Goal: Task Accomplishment & Management: Use online tool/utility

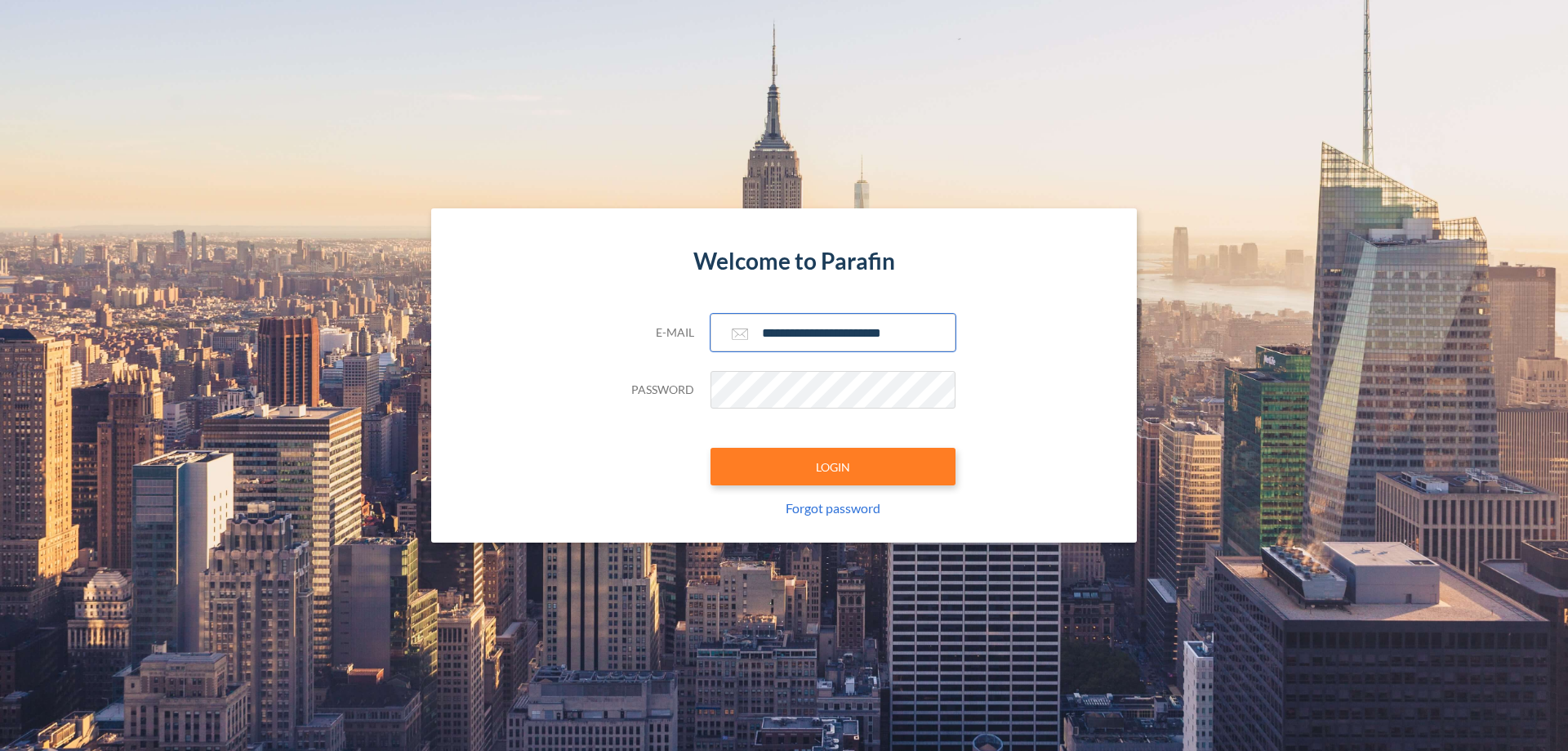
type input "**********"
click at [832, 466] on button "LOGIN" at bounding box center [832, 466] width 245 height 38
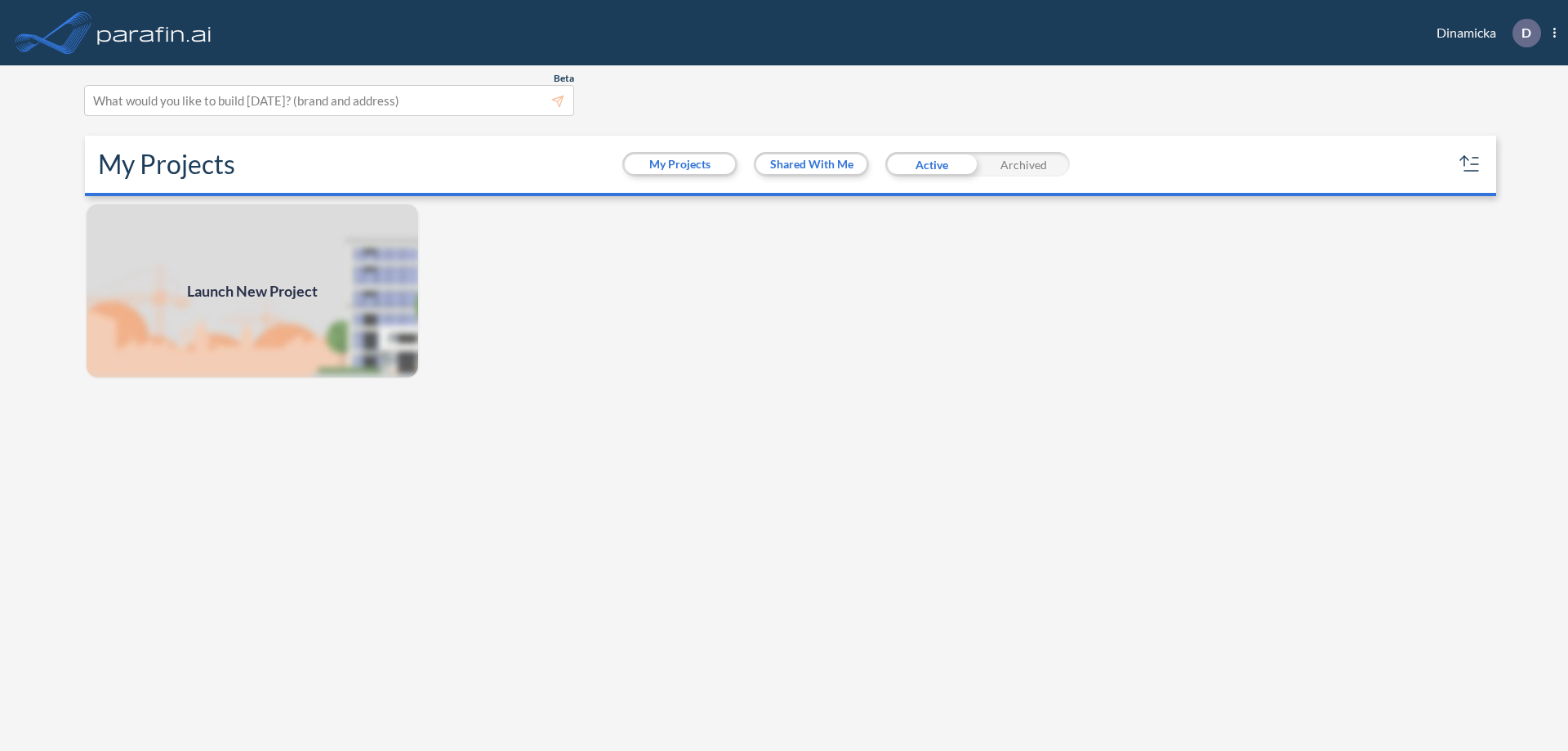
scroll to position [4, 0]
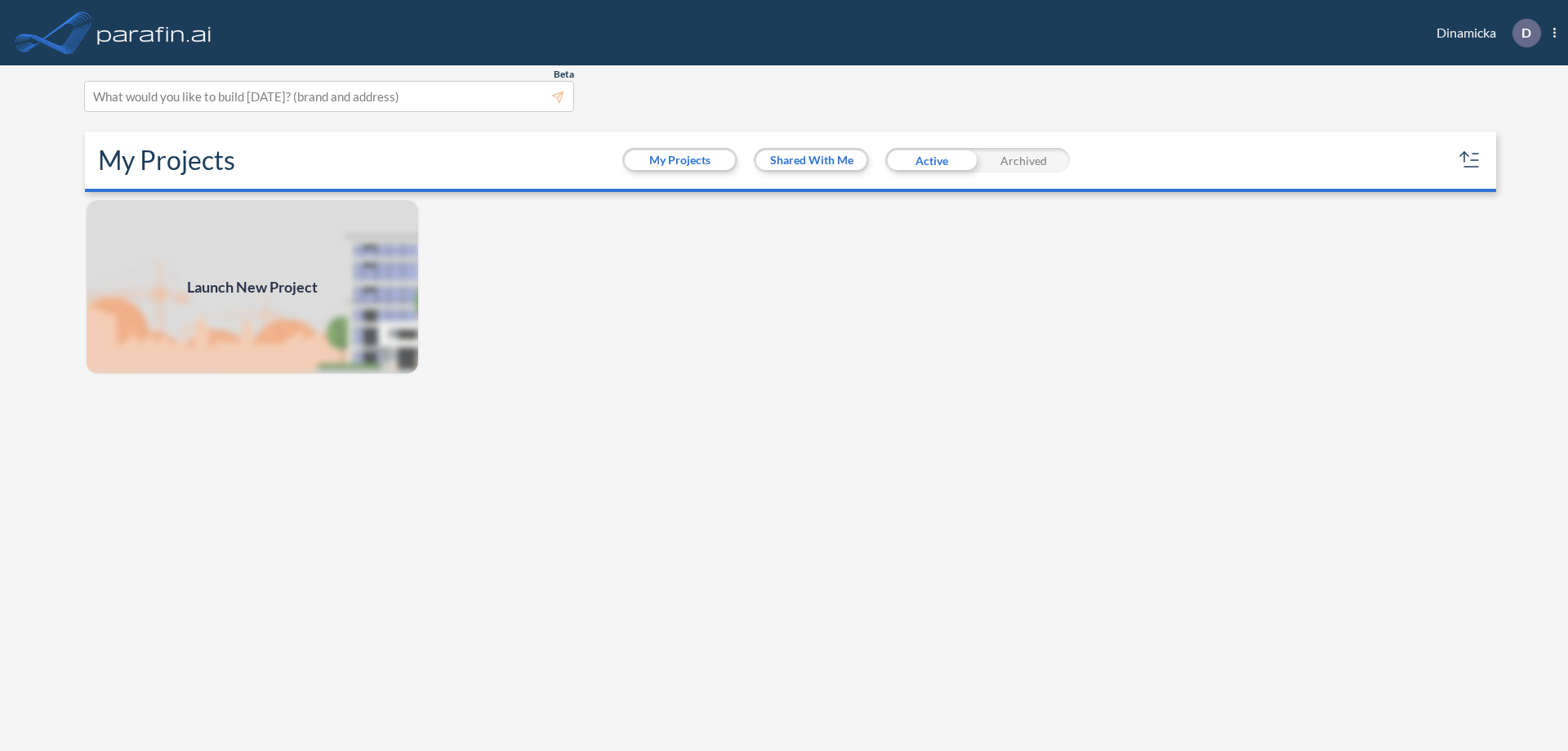
click at [252, 287] on span "Launch New Project" at bounding box center [252, 287] width 131 height 22
